Goal: Information Seeking & Learning: Learn about a topic

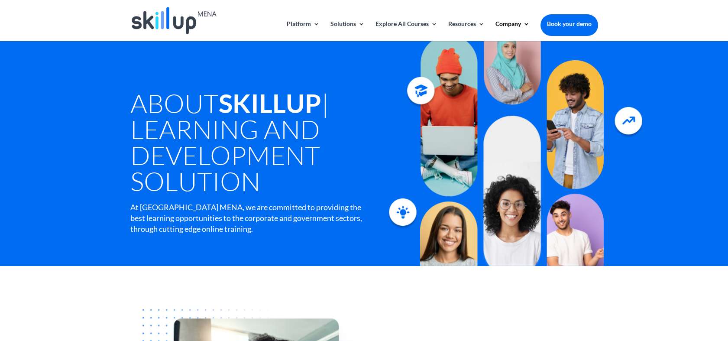
click at [266, 87] on div "About SkillUp | Learning and Development Solution At [GEOGRAPHIC_DATA], we are …" at bounding box center [265, 144] width 270 height 206
click at [245, 111] on strong "SkillUp" at bounding box center [270, 103] width 103 height 31
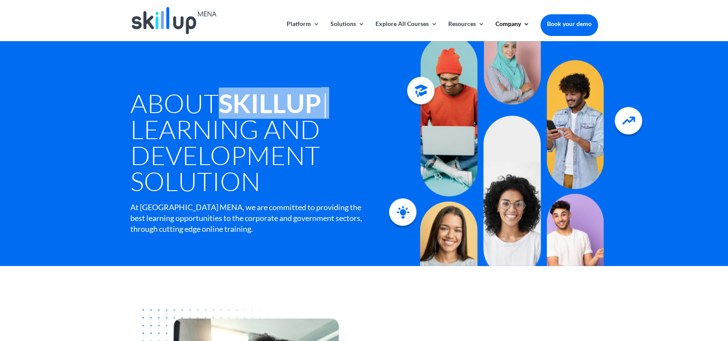
click at [245, 111] on strong "SkillUp" at bounding box center [270, 103] width 103 height 31
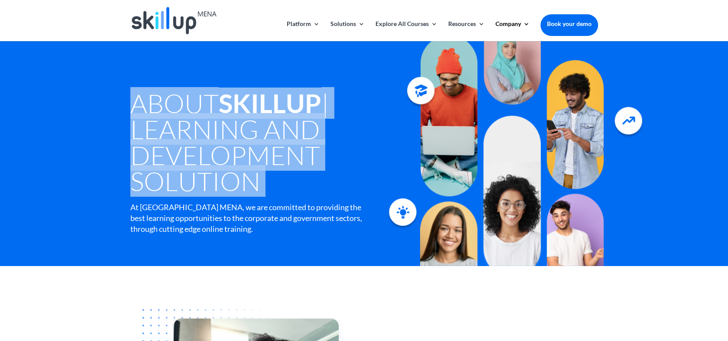
click at [245, 111] on strong "SkillUp" at bounding box center [270, 103] width 103 height 31
click at [245, 132] on h1 "About SkillUp | Learning and Development Solution" at bounding box center [265, 144] width 270 height 108
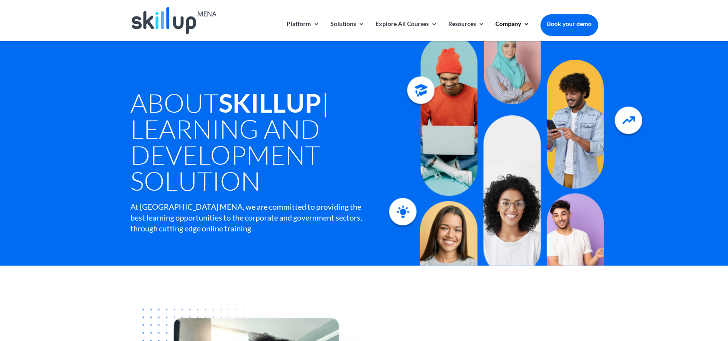
scroll to position [48, 0]
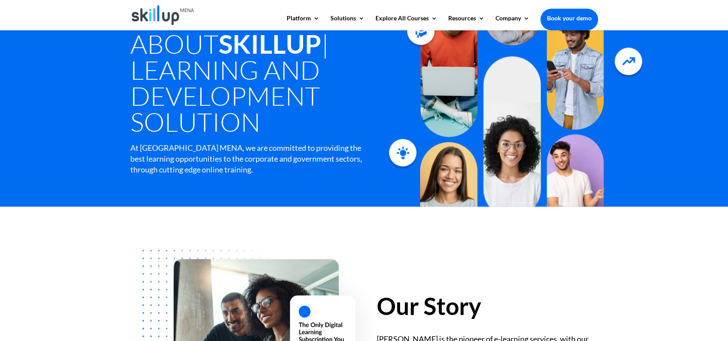
drag, startPoint x: 127, startPoint y: 71, endPoint x: 291, endPoint y: 114, distance: 169.1
click at [291, 114] on div "About SkillUp | Learning and Development Solution At [GEOGRAPHIC_DATA], we are …" at bounding box center [364, 94] width 728 height 225
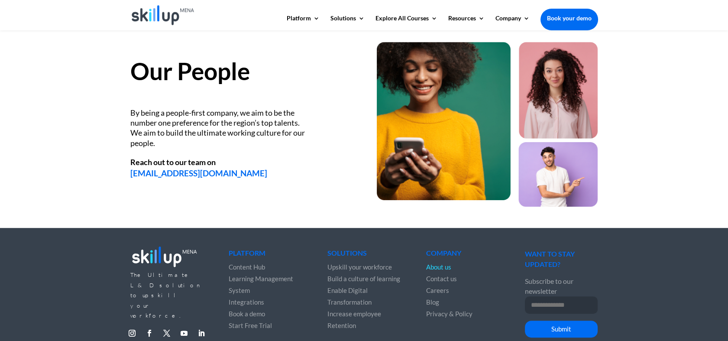
scroll to position [1155, 0]
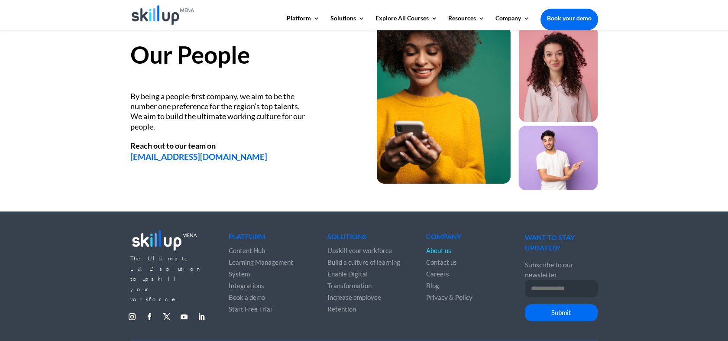
click at [266, 74] on div "Our People By being a people-first company, we aim to be the number one prefere…" at bounding box center [240, 94] width 221 height 136
click at [223, 97] on div "By being a people-first company, we aim to be the number one preference for the…" at bounding box center [219, 111] width 178 height 41
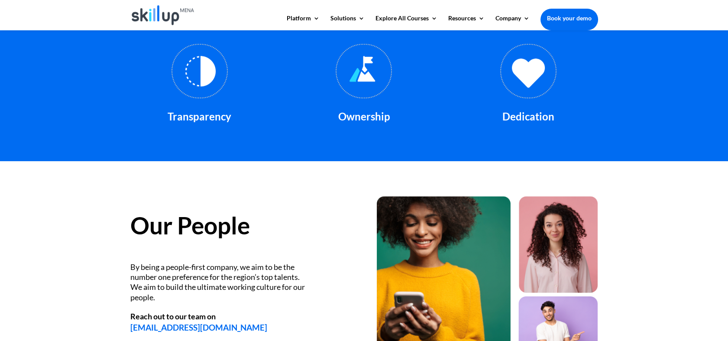
scroll to position [982, 0]
